Goal: Check status: Check status

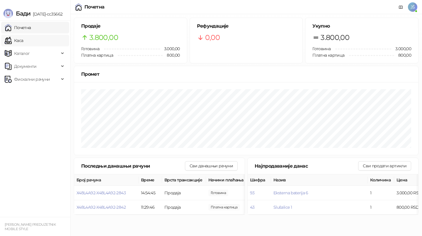
click at [23, 39] on link "Каса" at bounding box center [14, 41] width 18 height 12
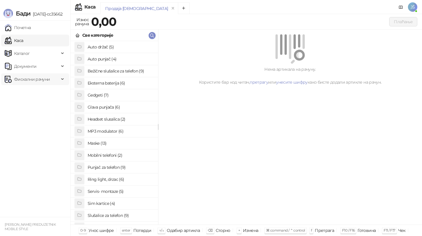
click at [38, 83] on span "Фискални рачуни" at bounding box center [32, 79] width 36 height 12
click at [38, 104] on link "По данима" at bounding box center [22, 105] width 31 height 12
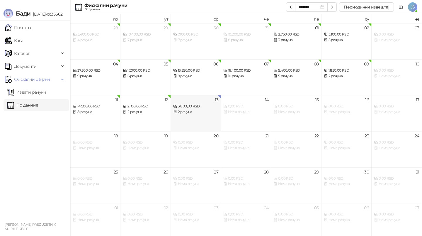
click at [191, 123] on div "13 3.800,00 RSD 2 рачуна" at bounding box center [196, 113] width 50 height 36
